Goal: Transaction & Acquisition: Purchase product/service

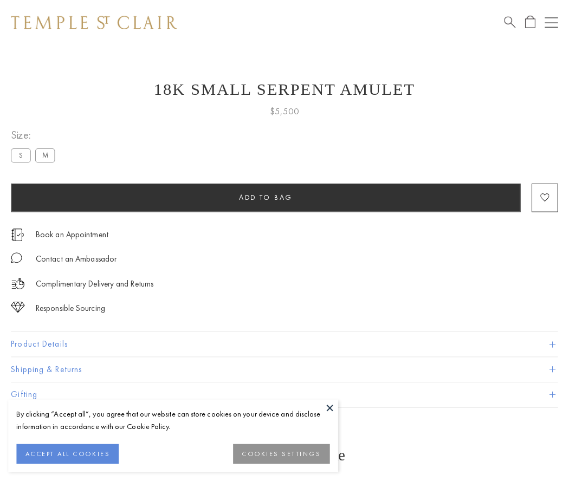
scroll to position [43, 0]
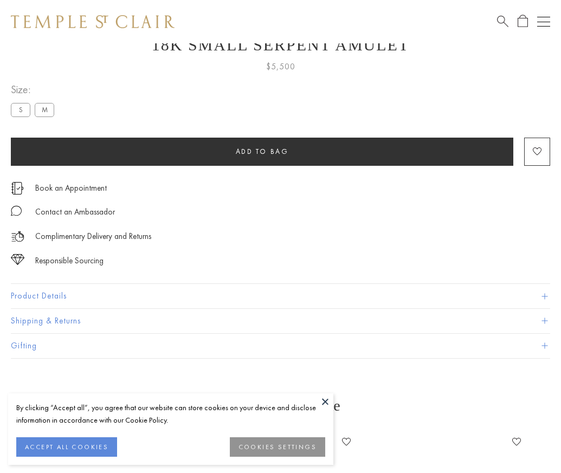
click at [262, 151] on span "Add to bag" at bounding box center [262, 151] width 53 height 9
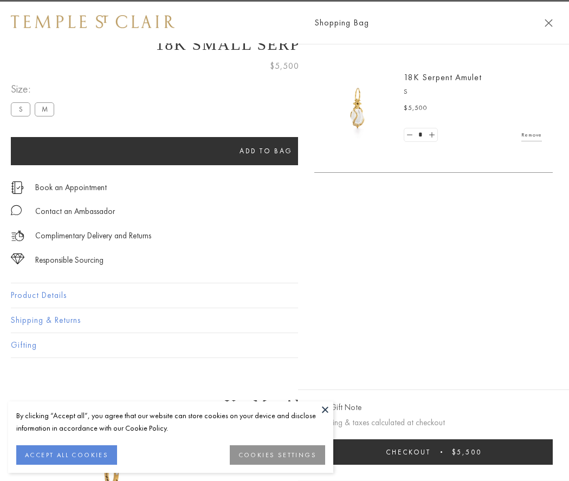
click at [545, 452] on button "Checkout $5,500" at bounding box center [433, 451] width 238 height 25
